Goal: Information Seeking & Learning: Learn about a topic

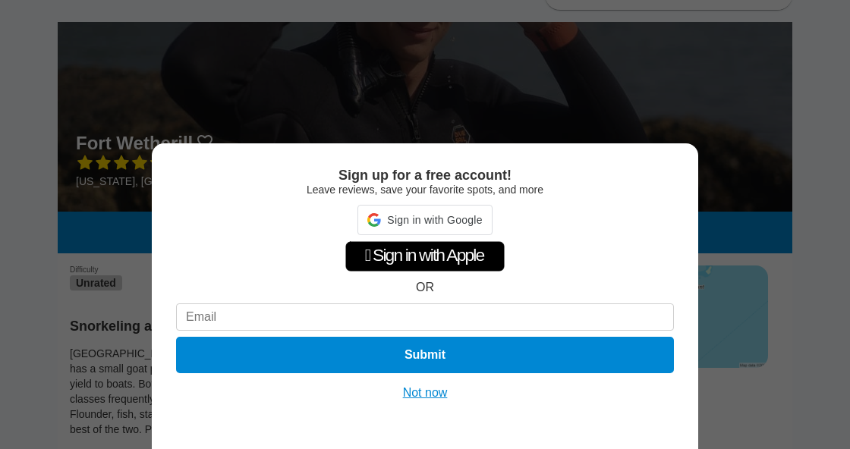
click at [432, 394] on button "Not now" at bounding box center [425, 392] width 54 height 15
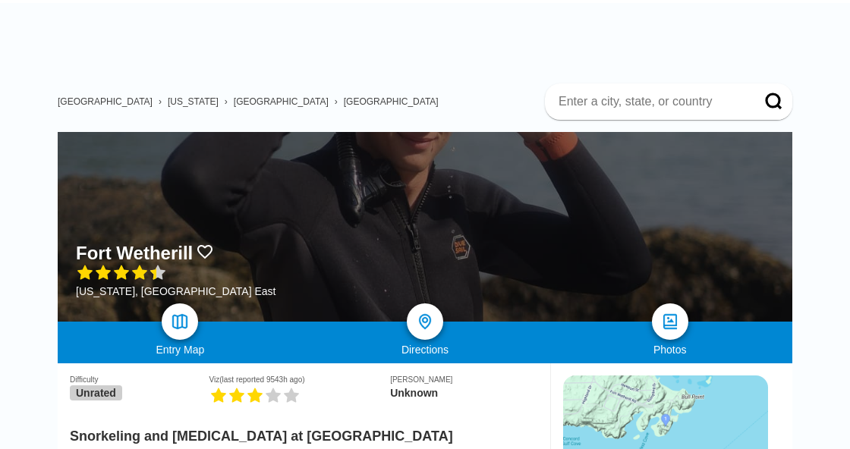
scroll to position [35, 0]
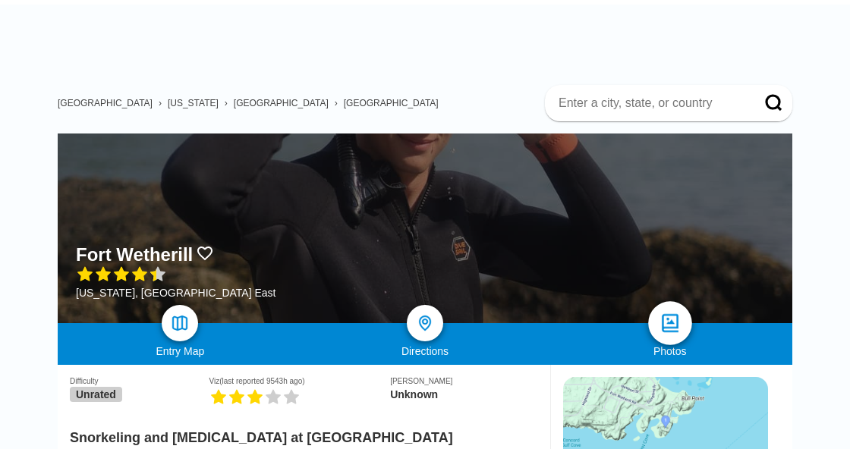
click at [661, 301] on link at bounding box center [670, 323] width 44 height 44
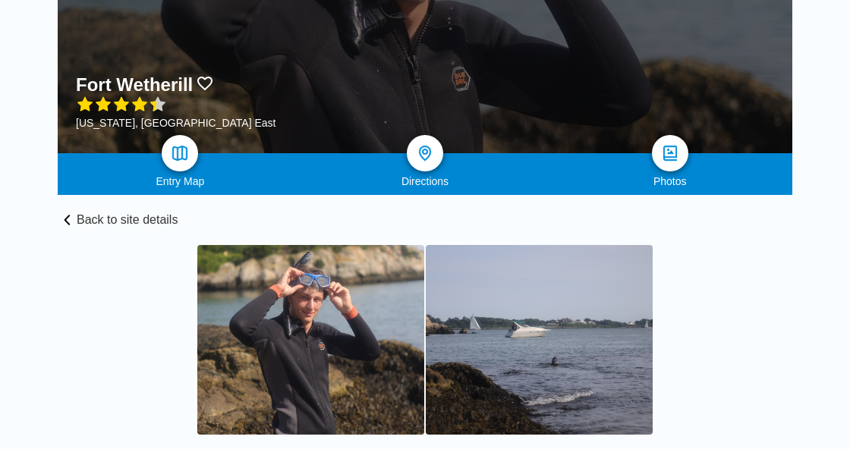
scroll to position [77, 0]
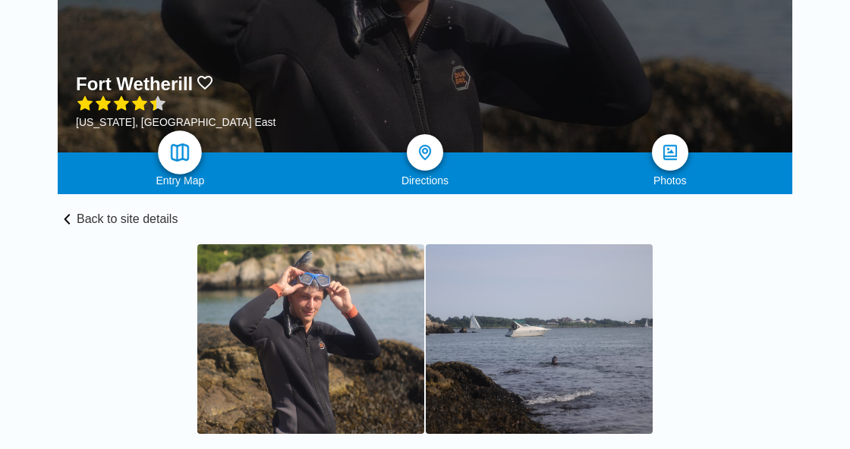
click at [183, 143] on img at bounding box center [180, 153] width 22 height 22
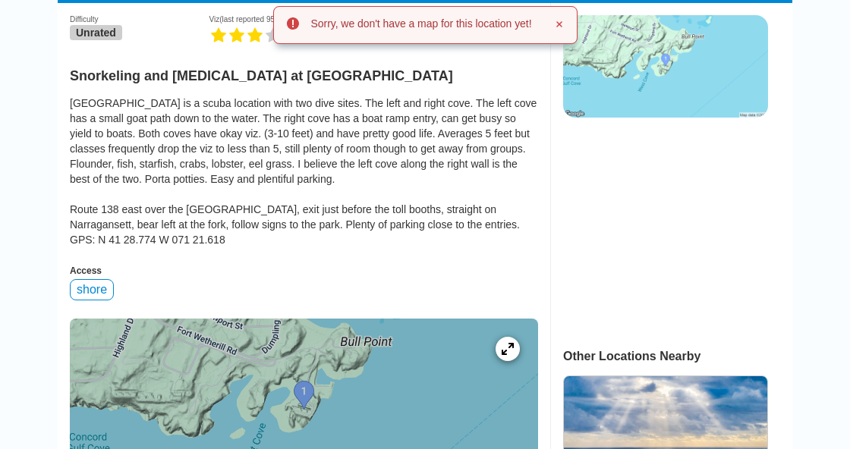
scroll to position [400, 0]
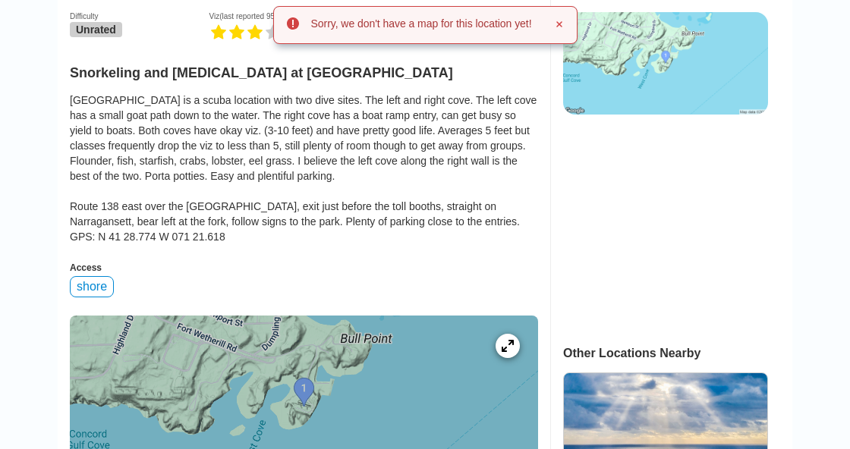
click at [347, 171] on div "[GEOGRAPHIC_DATA] is a scuba location with two dive sites. The left and right c…" at bounding box center [304, 169] width 468 height 152
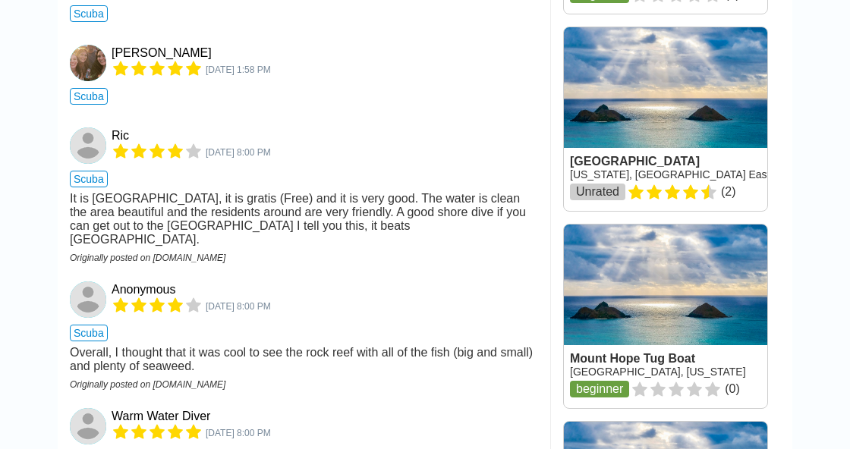
scroll to position [1540, 0]
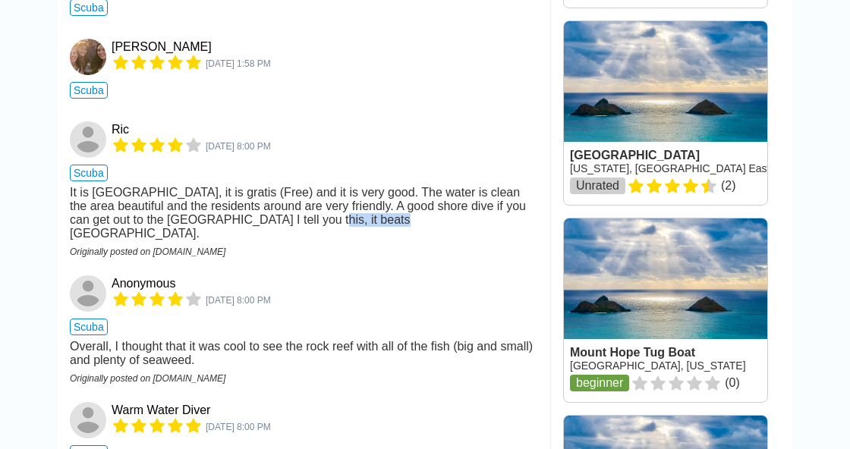
drag, startPoint x: 306, startPoint y: 159, endPoint x: 379, endPoint y: 157, distance: 73.6
click at [381, 186] on div "It is [GEOGRAPHIC_DATA], it is gratis (Free) and it is very good. The water is …" at bounding box center [304, 213] width 468 height 55
copy div "Dutch Springs"
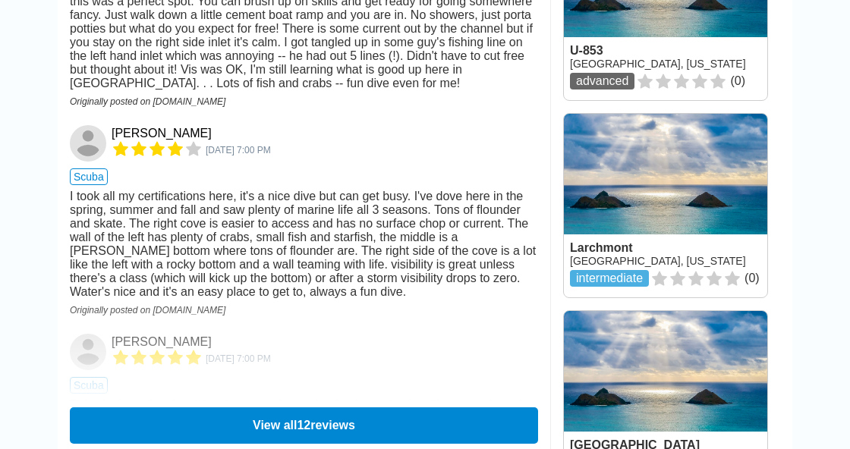
scroll to position [2041, 0]
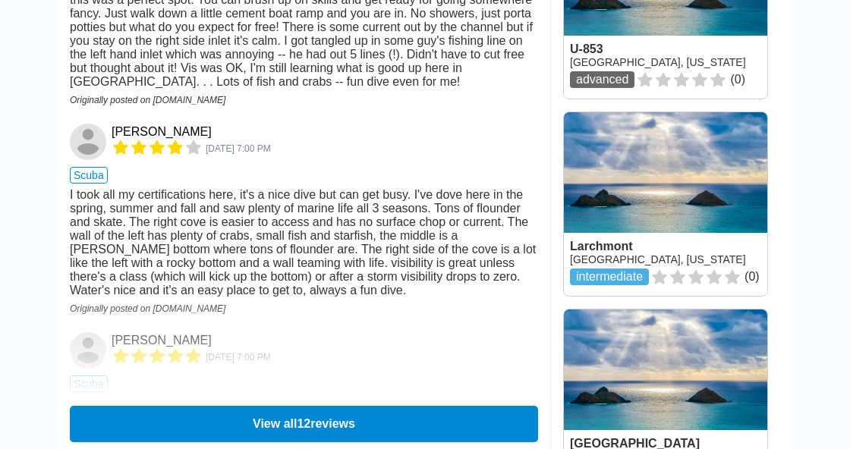
click at [296, 406] on button "View all 12 reviews" at bounding box center [304, 424] width 468 height 36
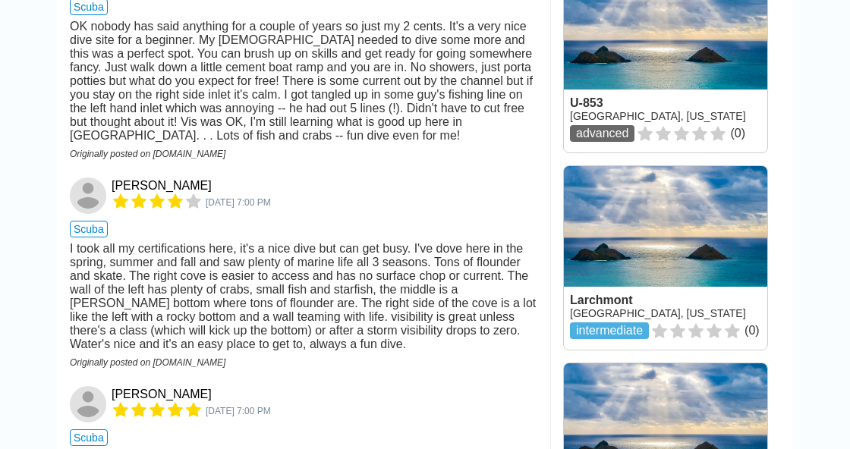
scroll to position [1919, 0]
